Goal: Transaction & Acquisition: Purchase product/service

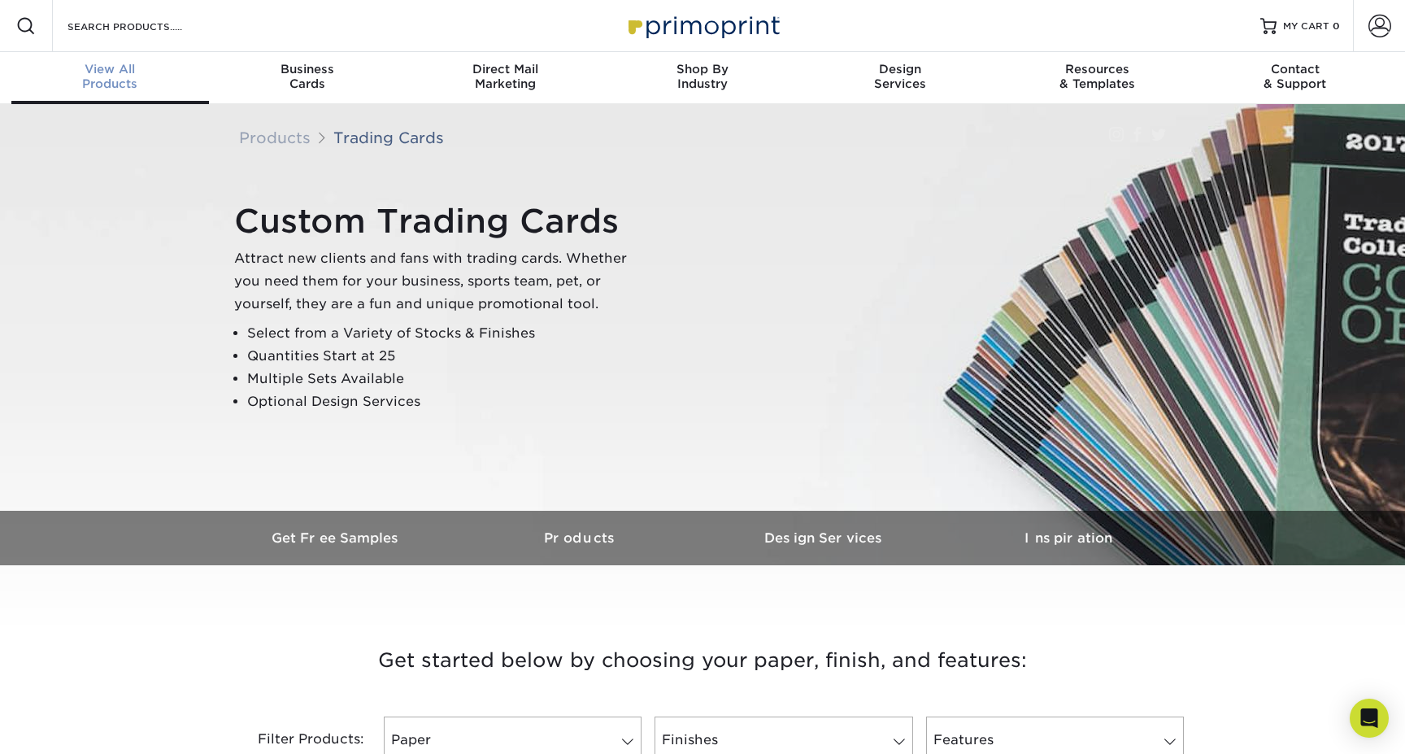
click at [125, 80] on div "View All Products" at bounding box center [110, 76] width 198 height 29
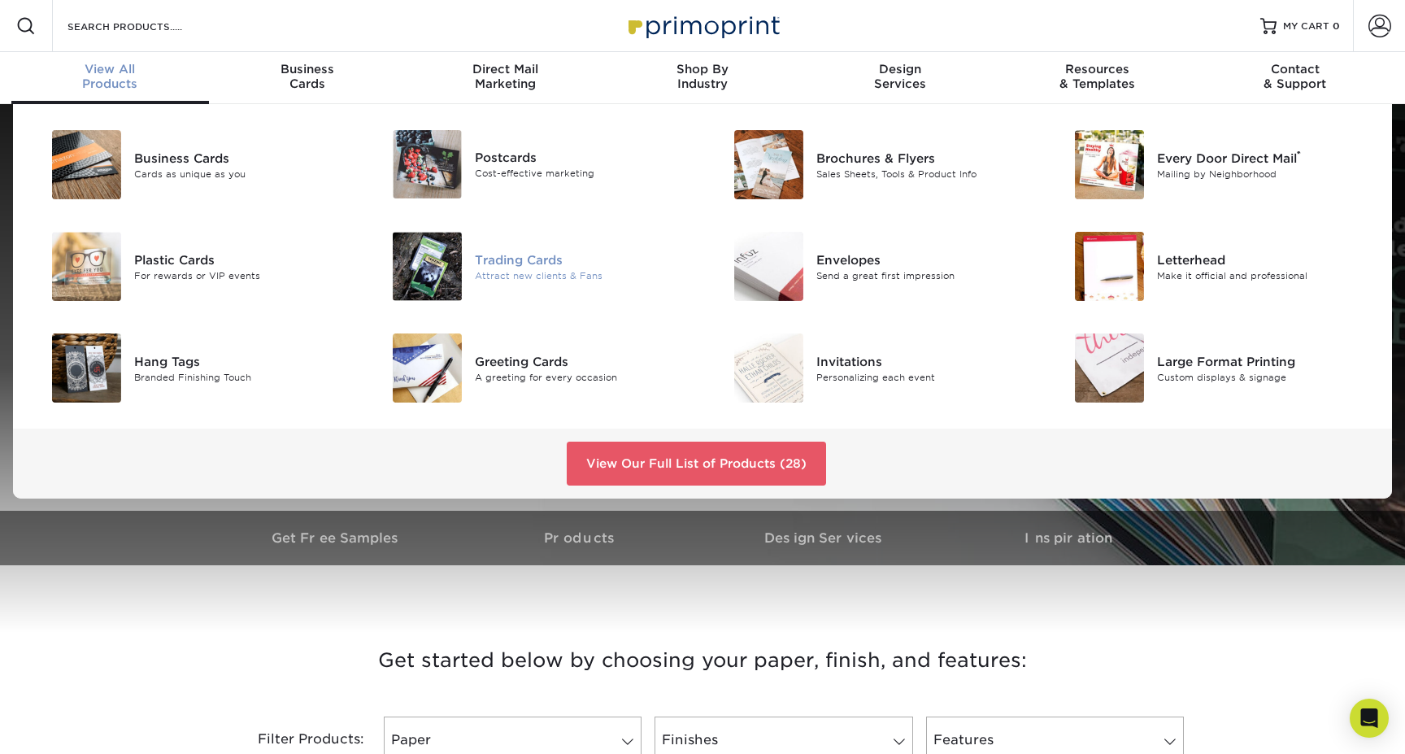
click at [541, 259] on div "Trading Cards" at bounding box center [582, 259] width 215 height 18
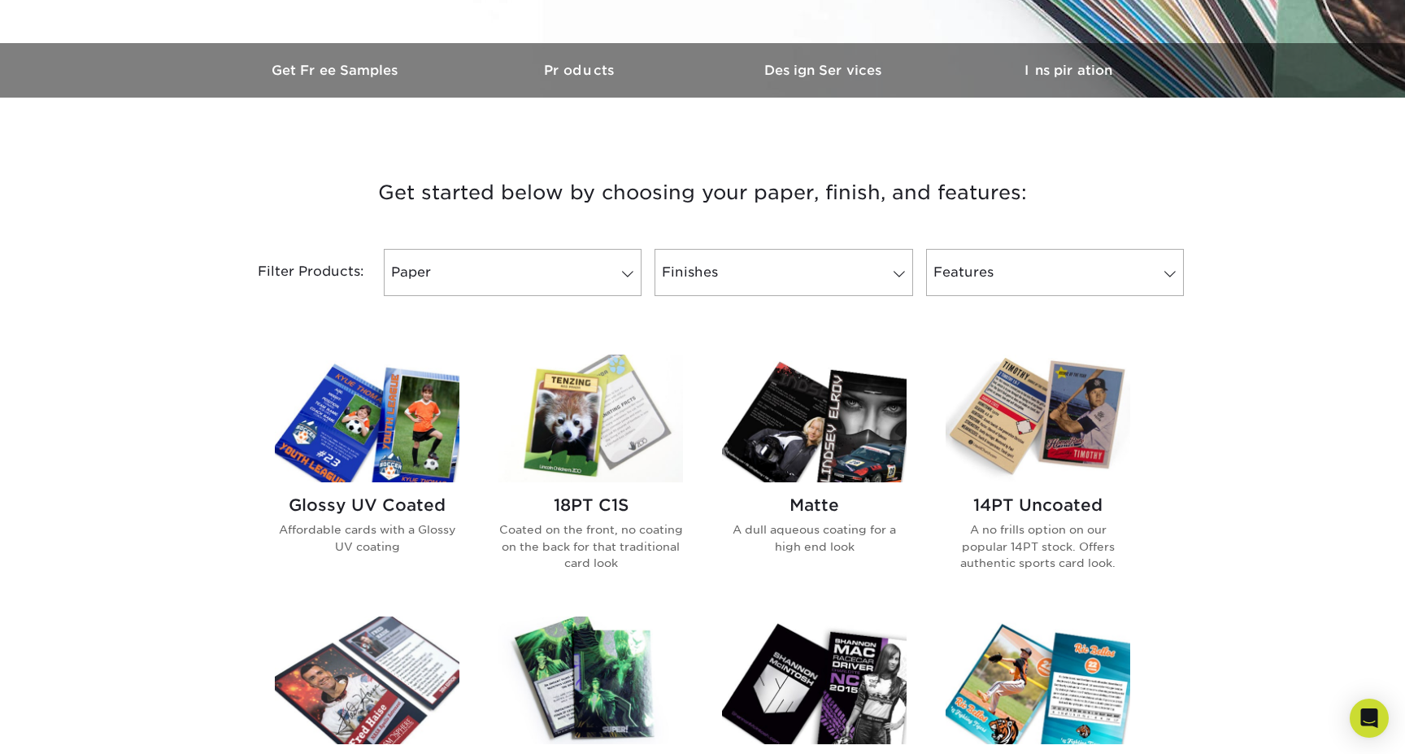
scroll to position [468, 0]
click at [592, 267] on link "Paper" at bounding box center [513, 272] width 258 height 47
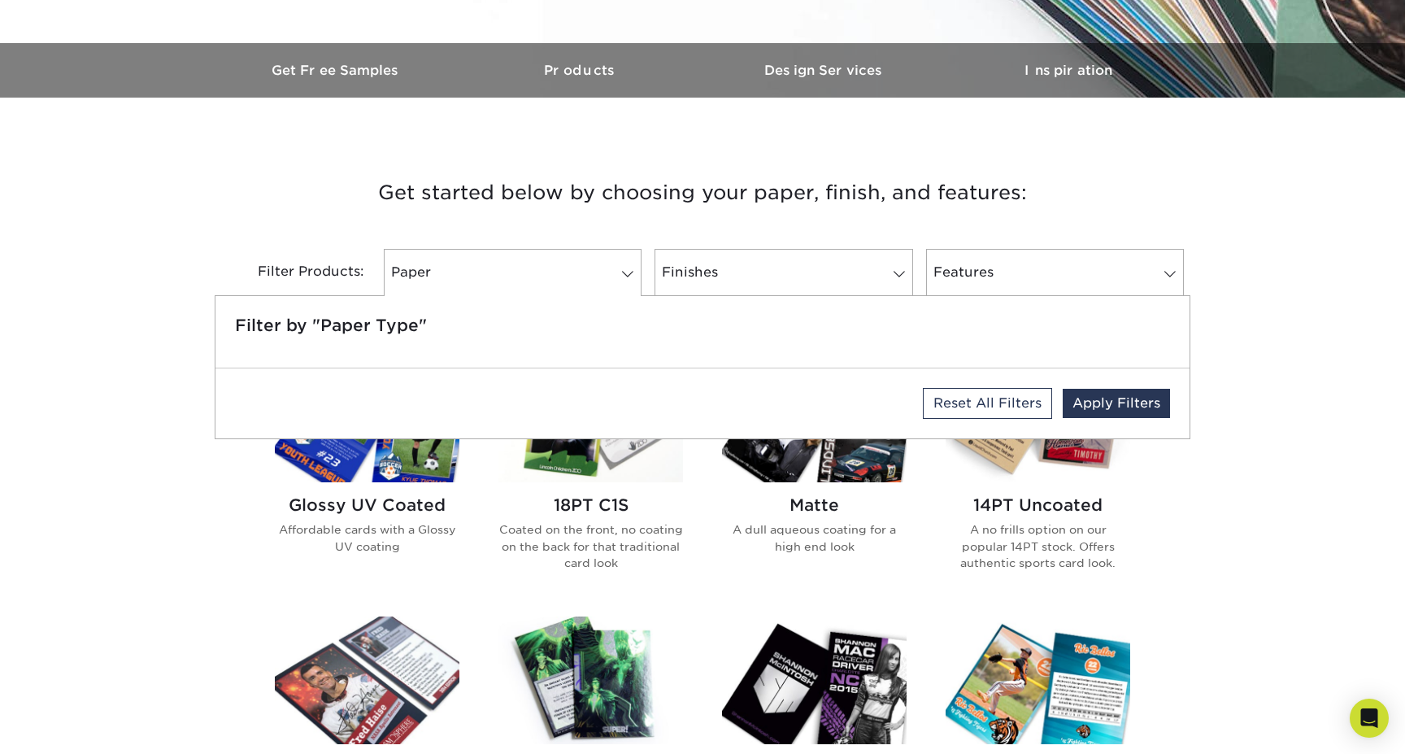
click at [307, 240] on div "Filter Products: Paper Filter by "Paper Type" Reset All Filters Apply Filters F…" at bounding box center [703, 282] width 976 height 106
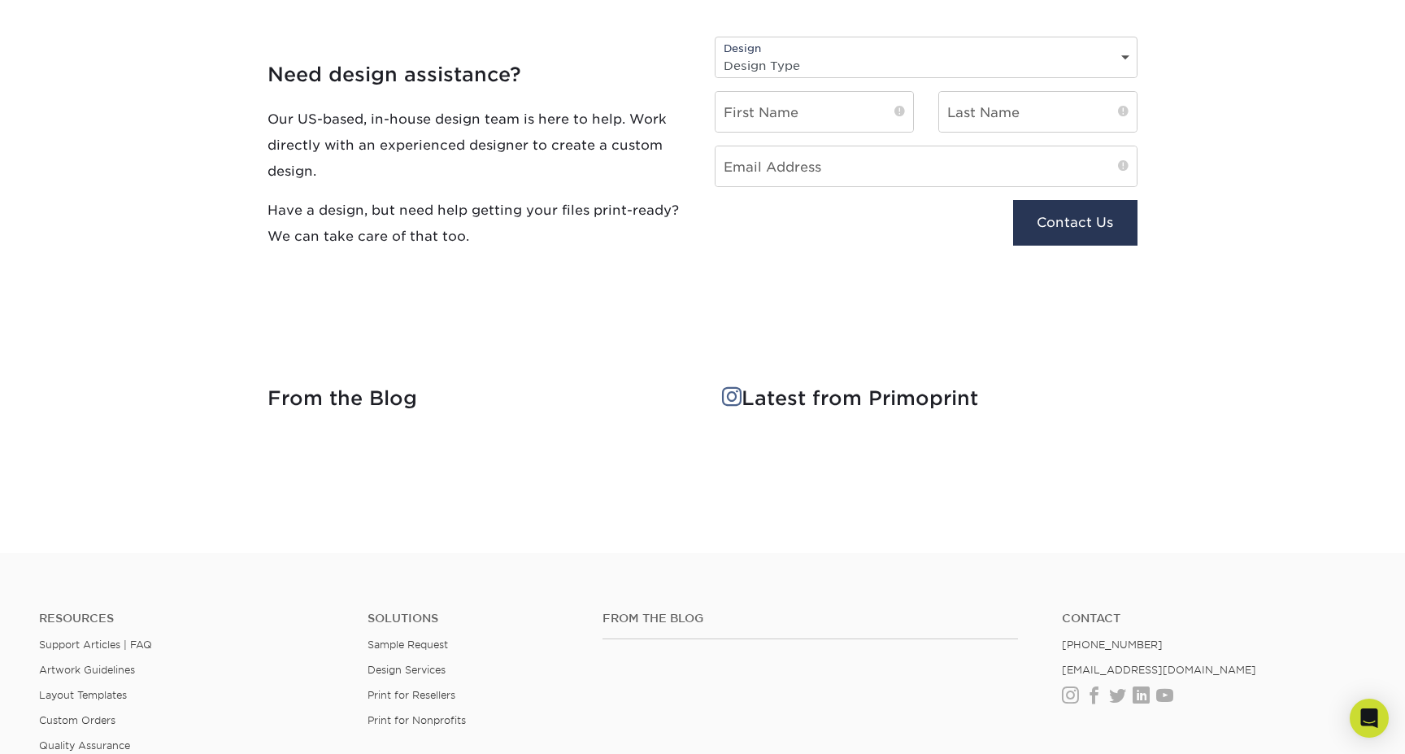
scroll to position [1825, 0]
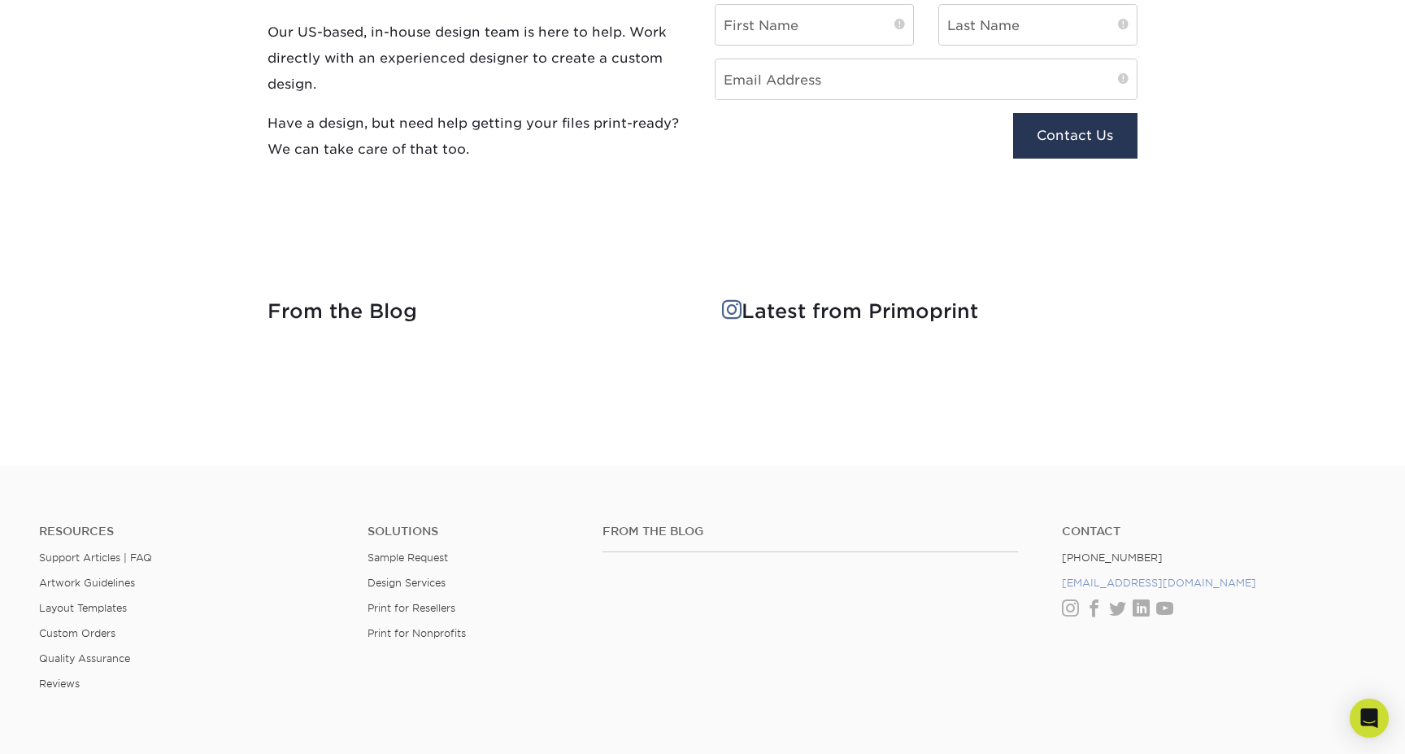
click at [1133, 578] on link "[EMAIL_ADDRESS][DOMAIN_NAME]" at bounding box center [1159, 582] width 194 height 12
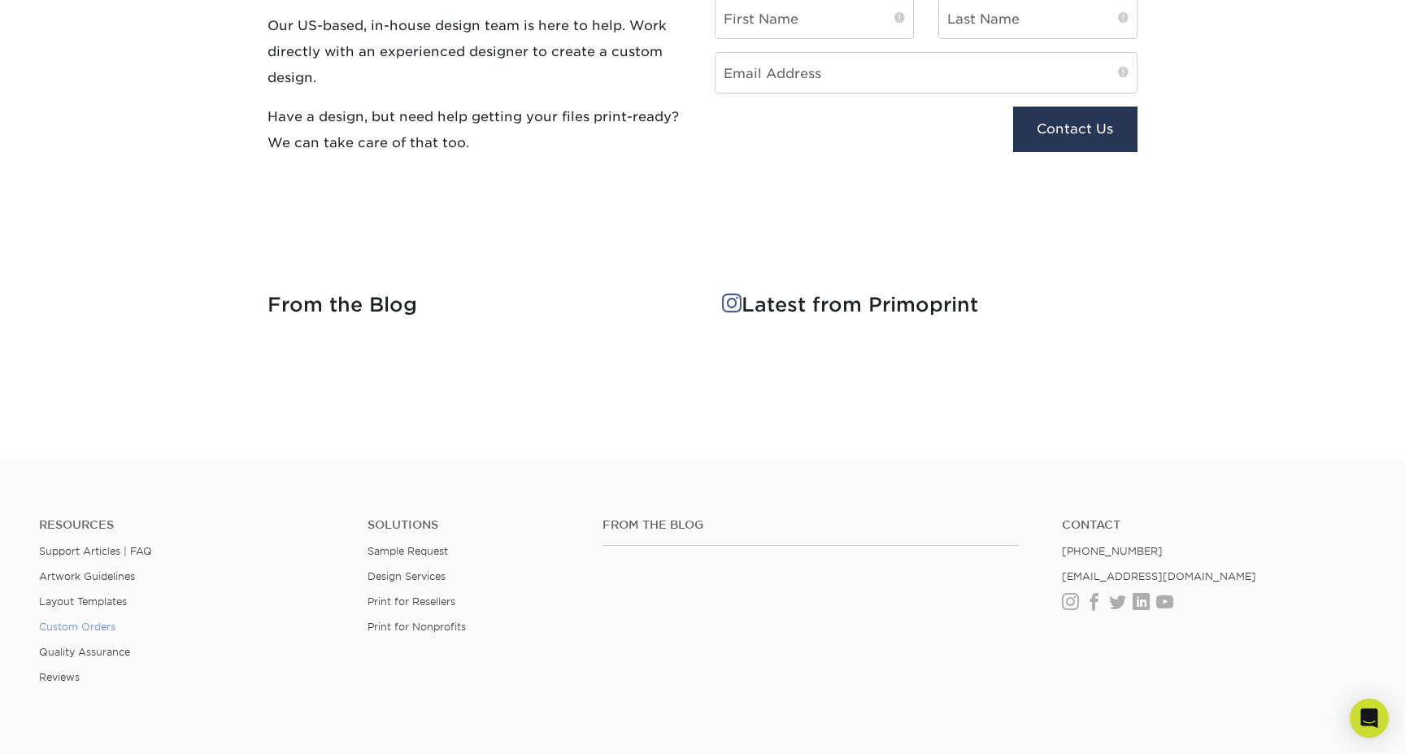
click at [63, 623] on link "Custom Orders" at bounding box center [77, 626] width 76 height 12
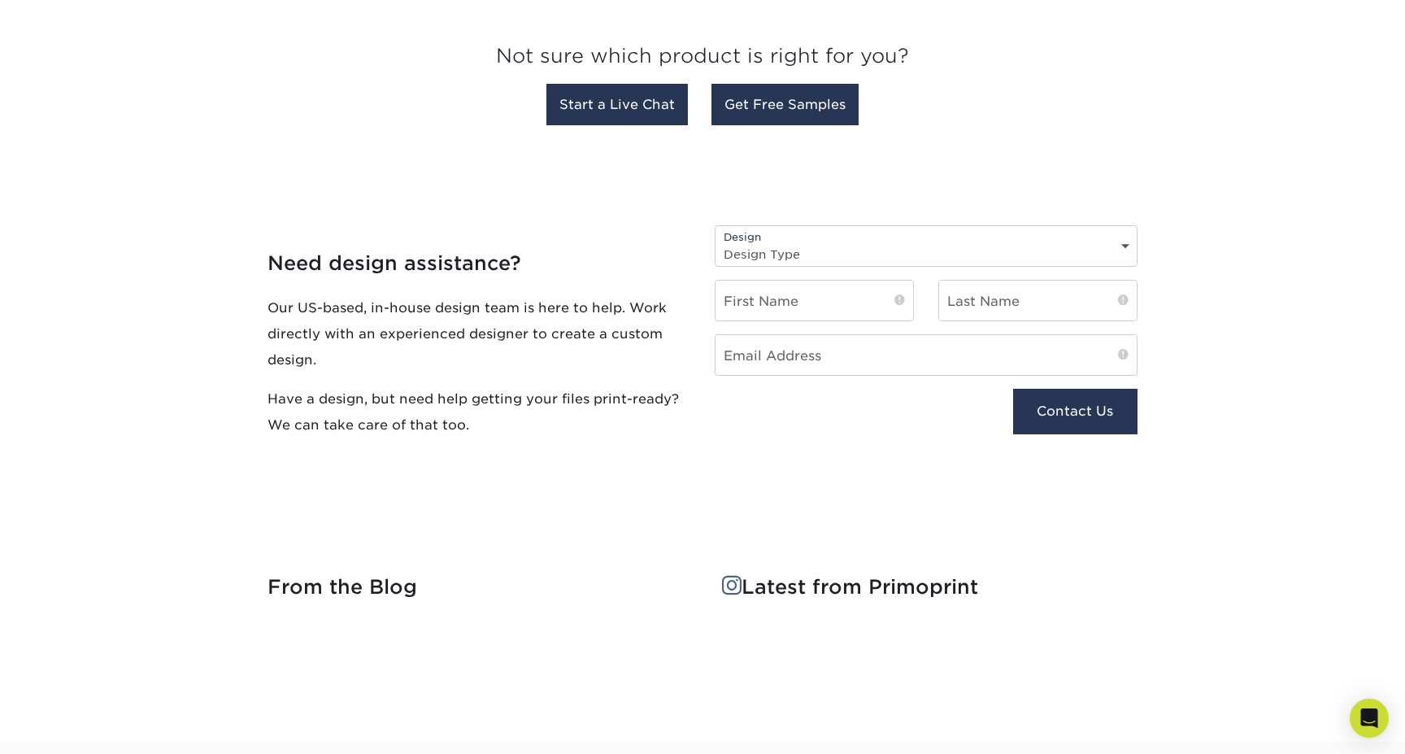
scroll to position [1649, 0]
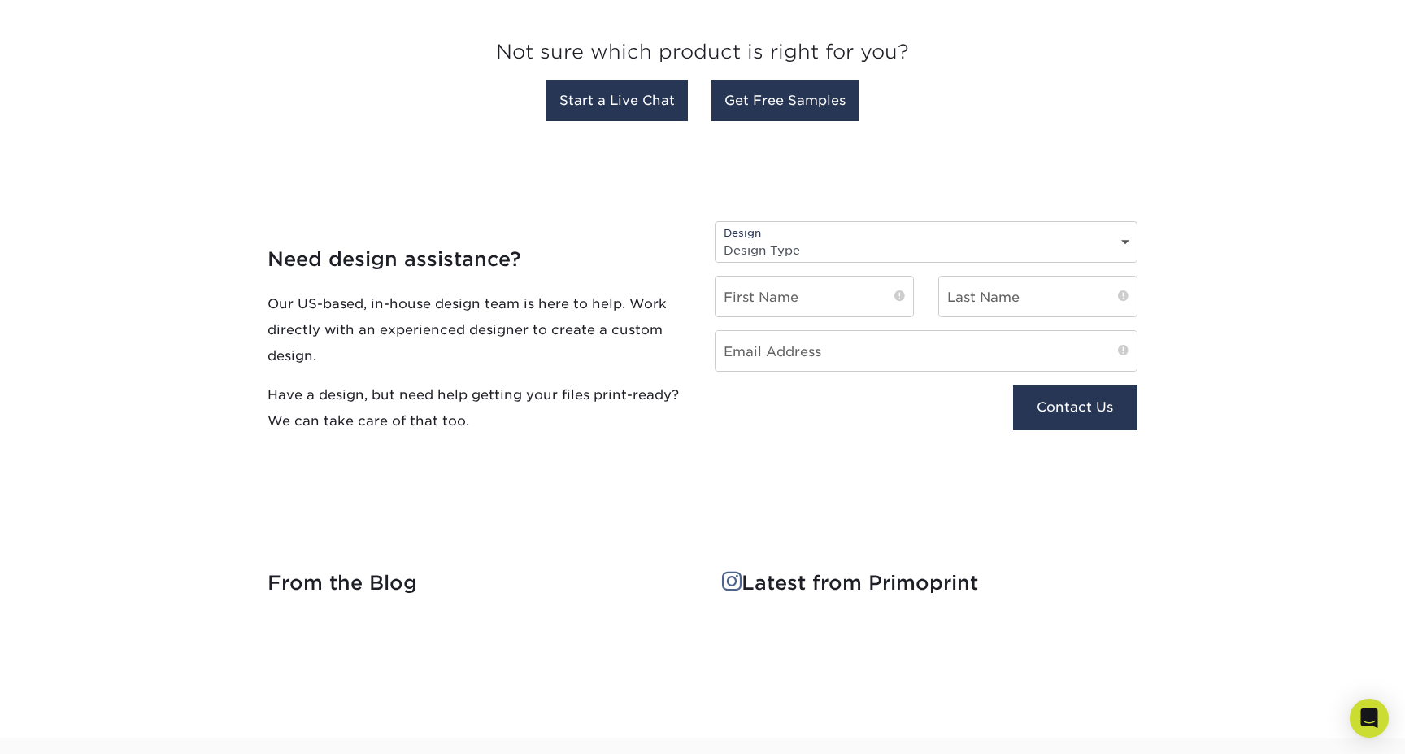
click at [614, 250] on h4 "Need design assistance?" at bounding box center [479, 260] width 423 height 24
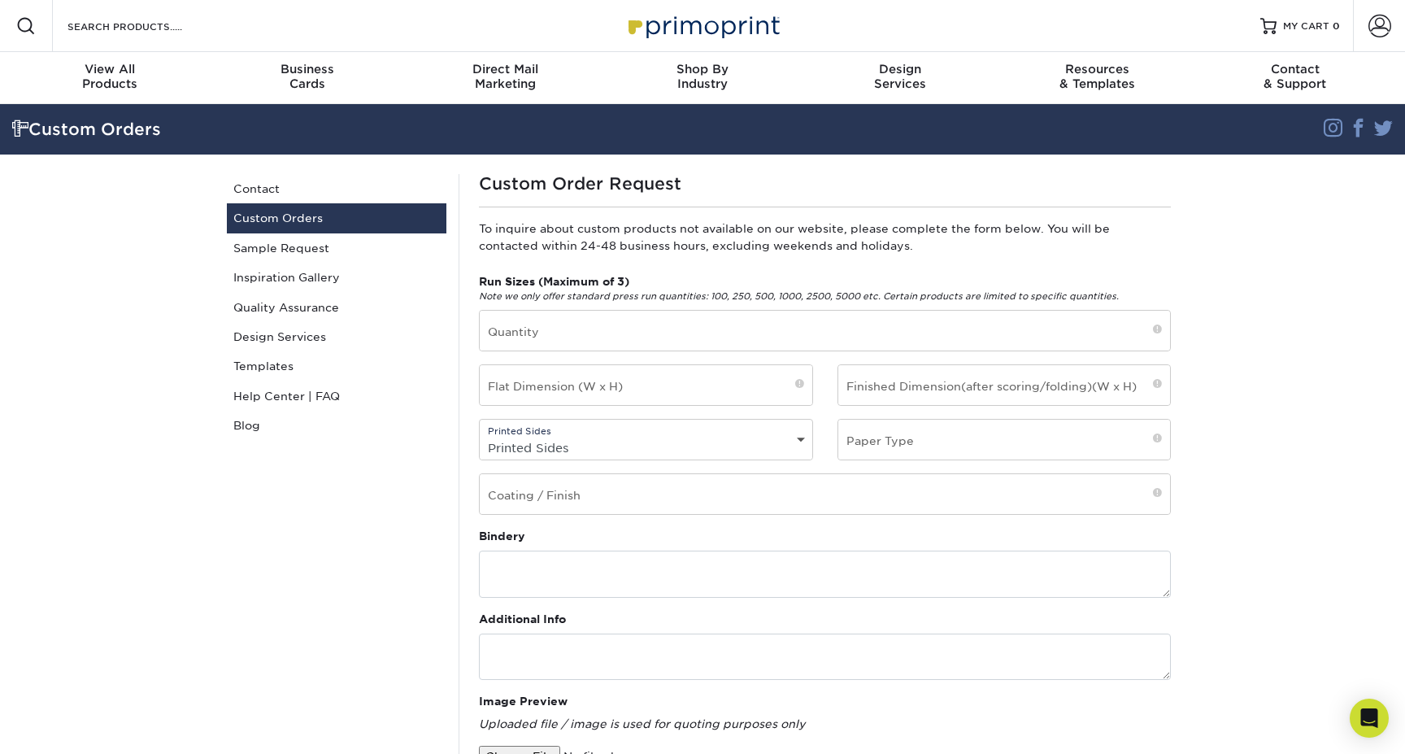
click at [747, 28] on img at bounding box center [702, 25] width 163 height 35
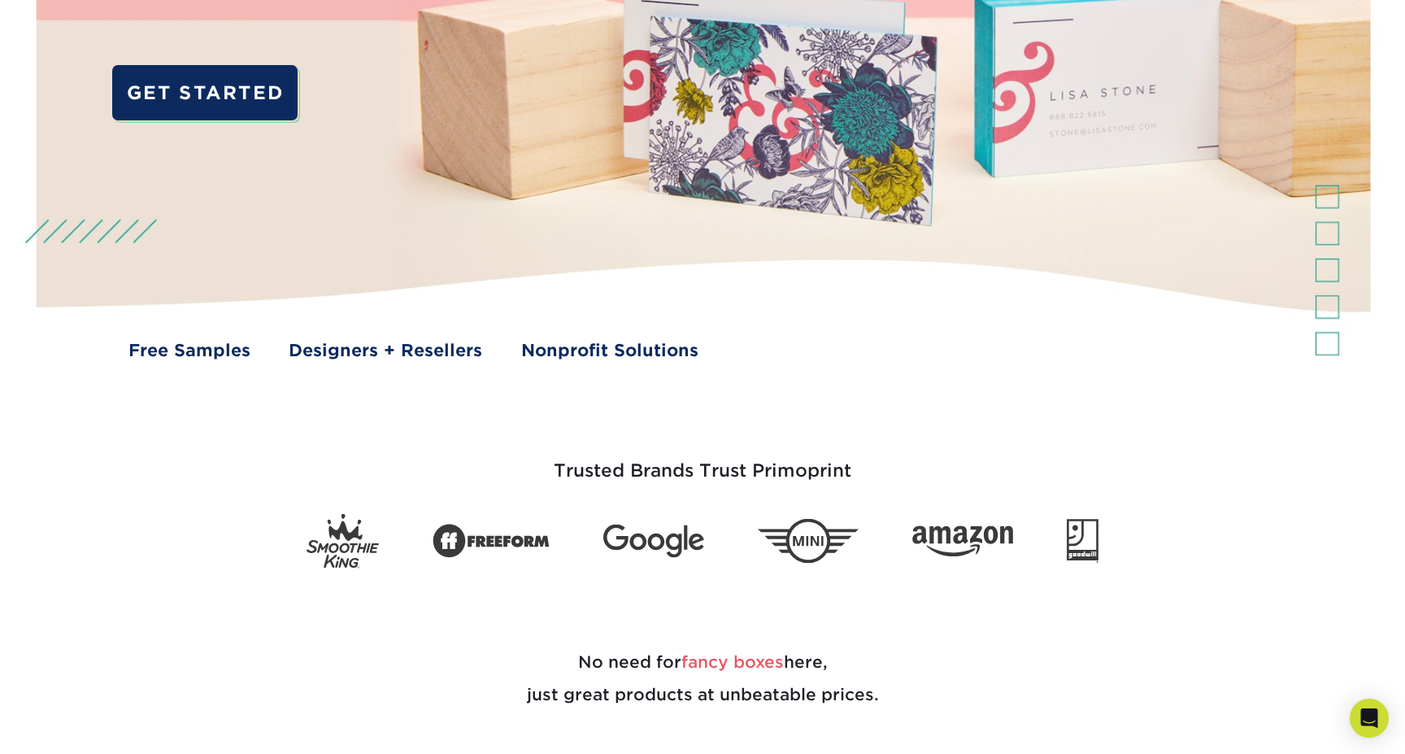
scroll to position [394, 0]
